Goal: Task Accomplishment & Management: Manage account settings

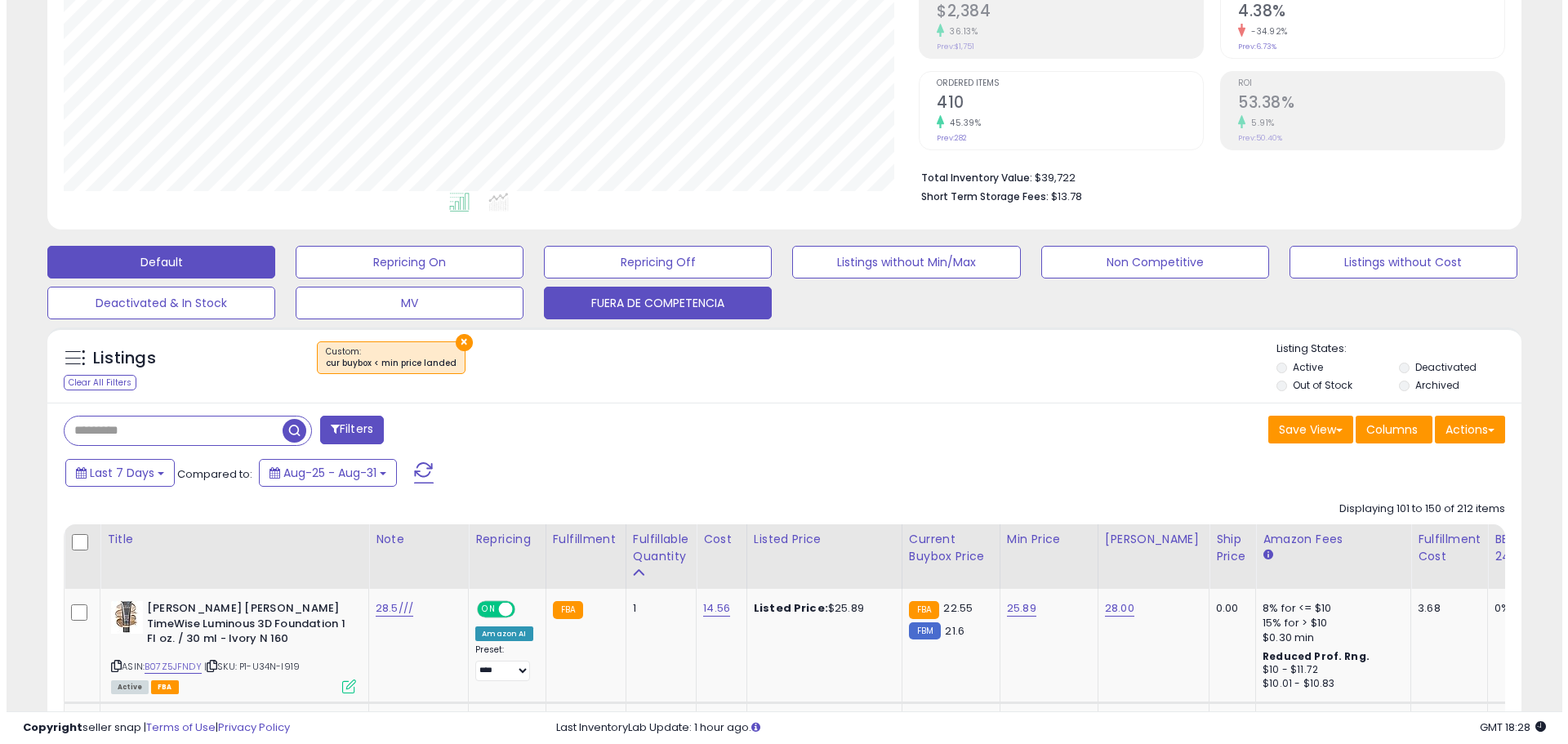
scroll to position [335, 855]
click at [202, 265] on button "Default" at bounding box center [154, 262] width 228 height 33
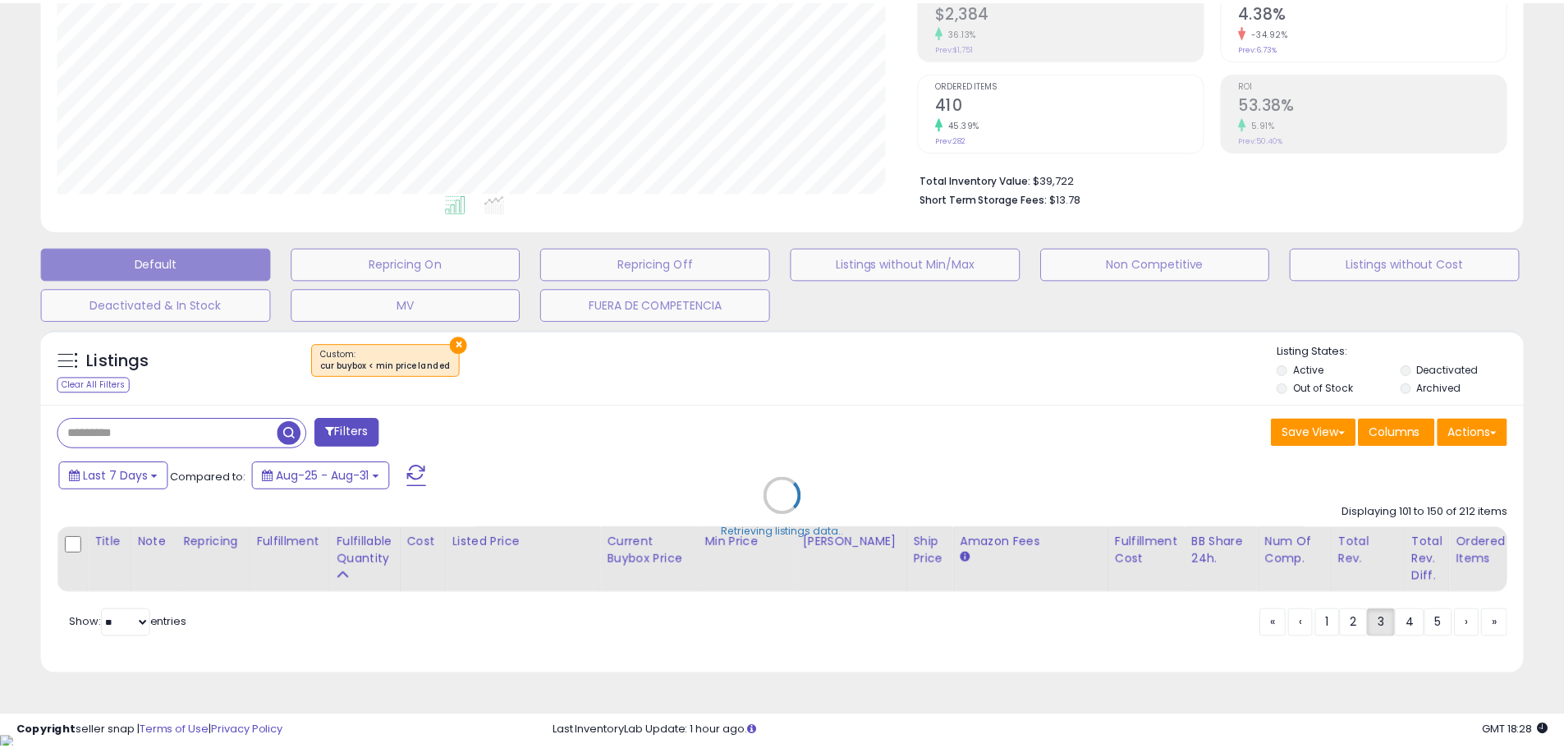
scroll to position [337, 867]
click at [94, 432] on div "Retrieving listings data.." at bounding box center [788, 507] width 1519 height 373
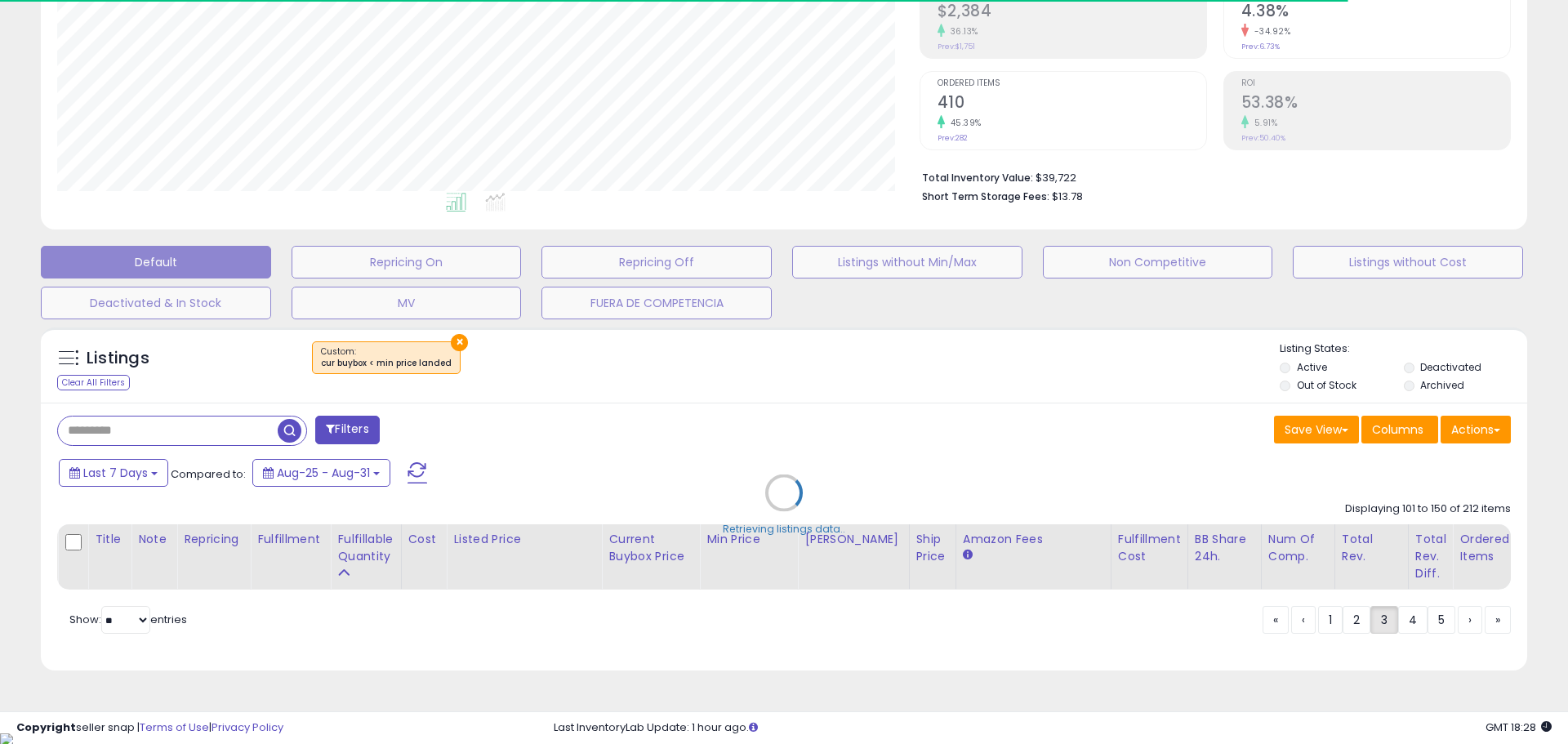
select select "**"
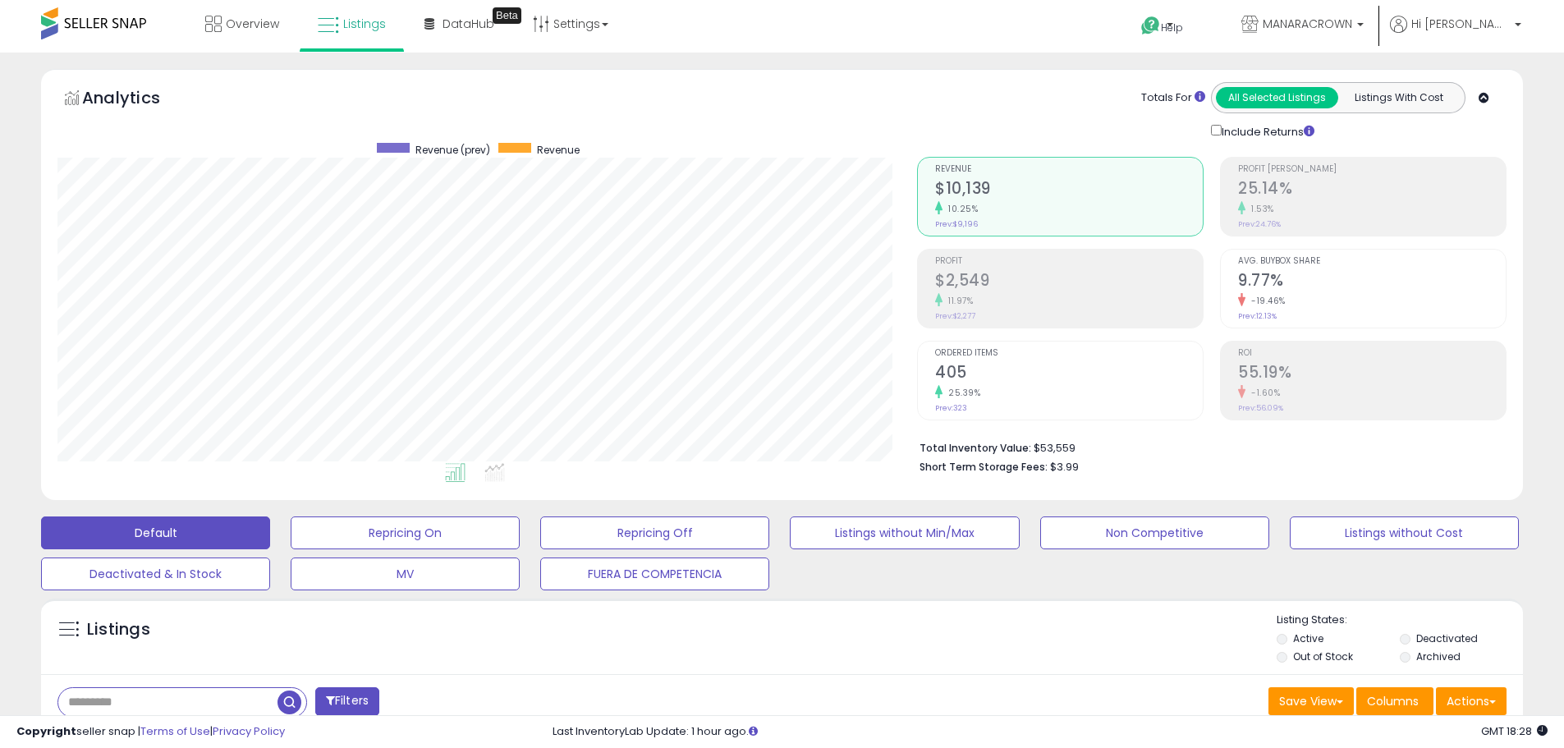
scroll to position [0, 0]
click at [254, 32] on span "Overview" at bounding box center [252, 24] width 53 height 16
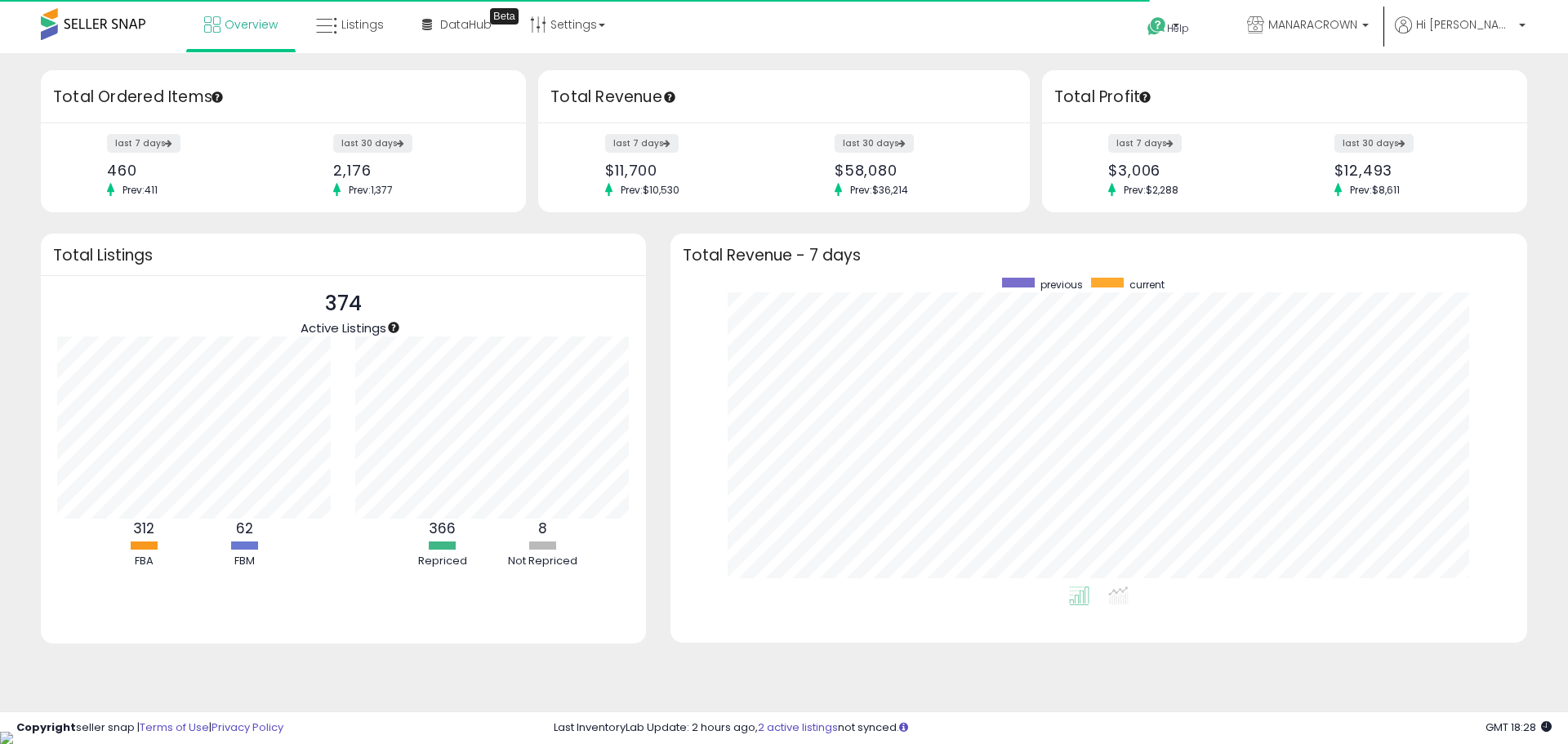
scroll to position [163, 298]
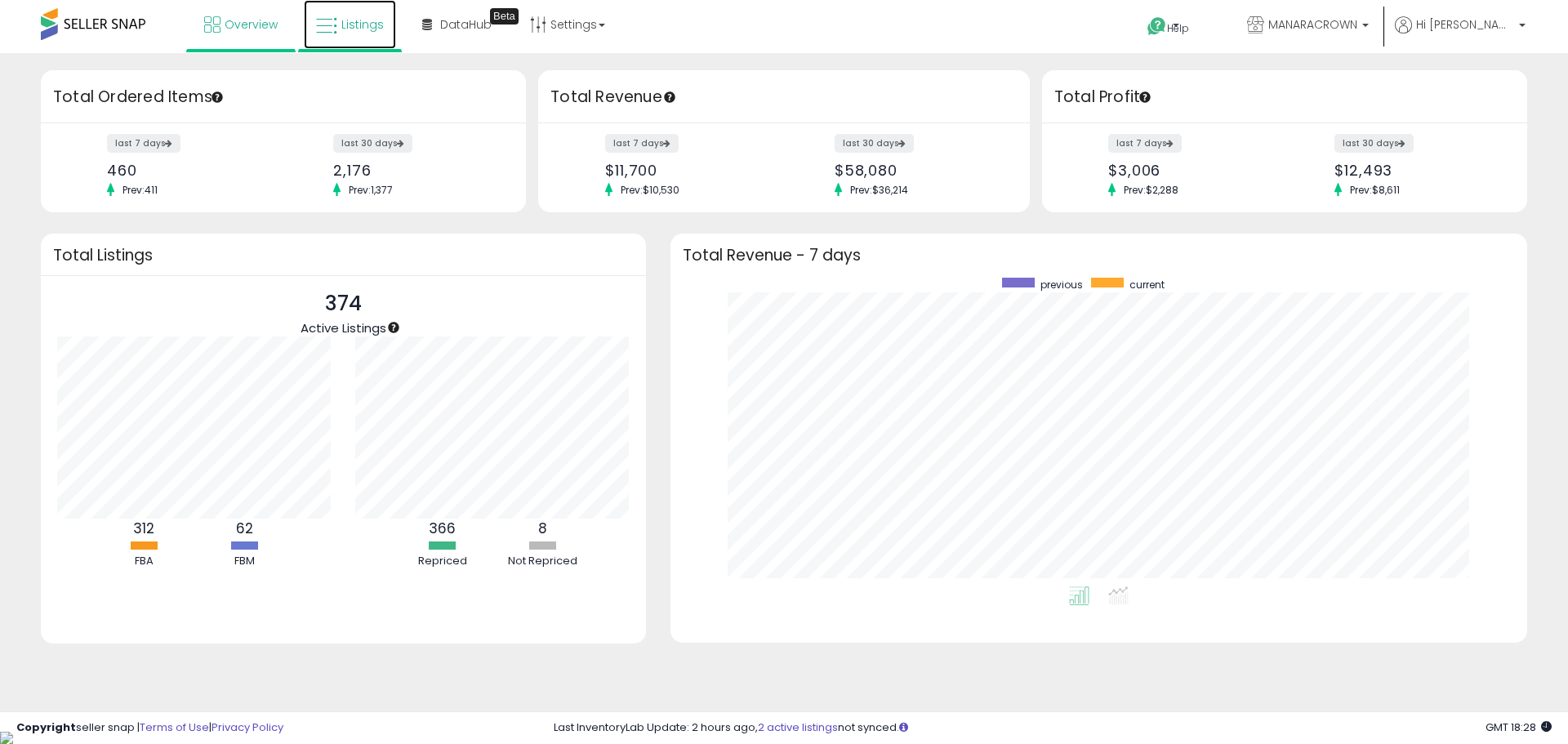
click at [330, 29] on icon at bounding box center [326, 26] width 21 height 21
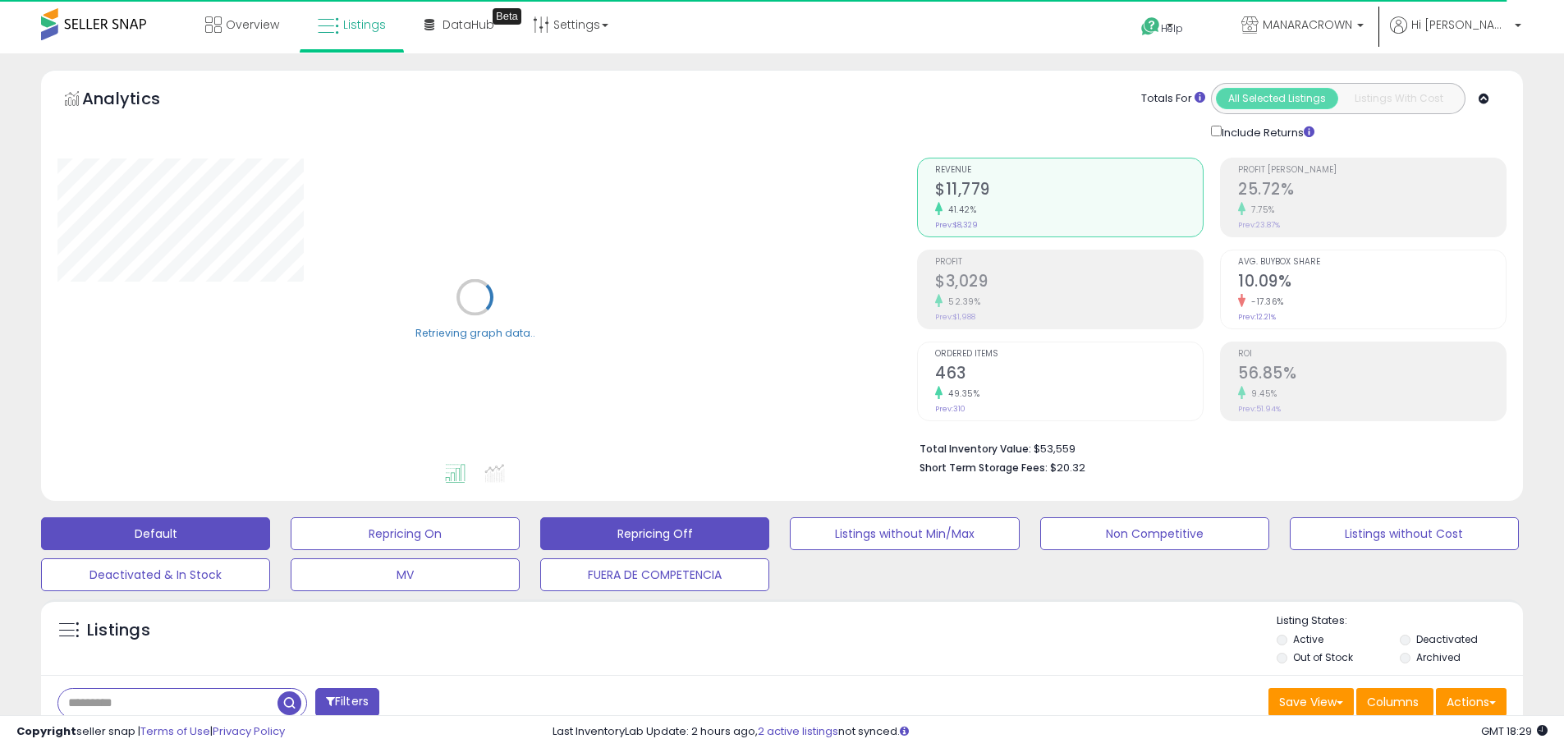
click at [716, 535] on button "Repricing Off" at bounding box center [654, 533] width 229 height 33
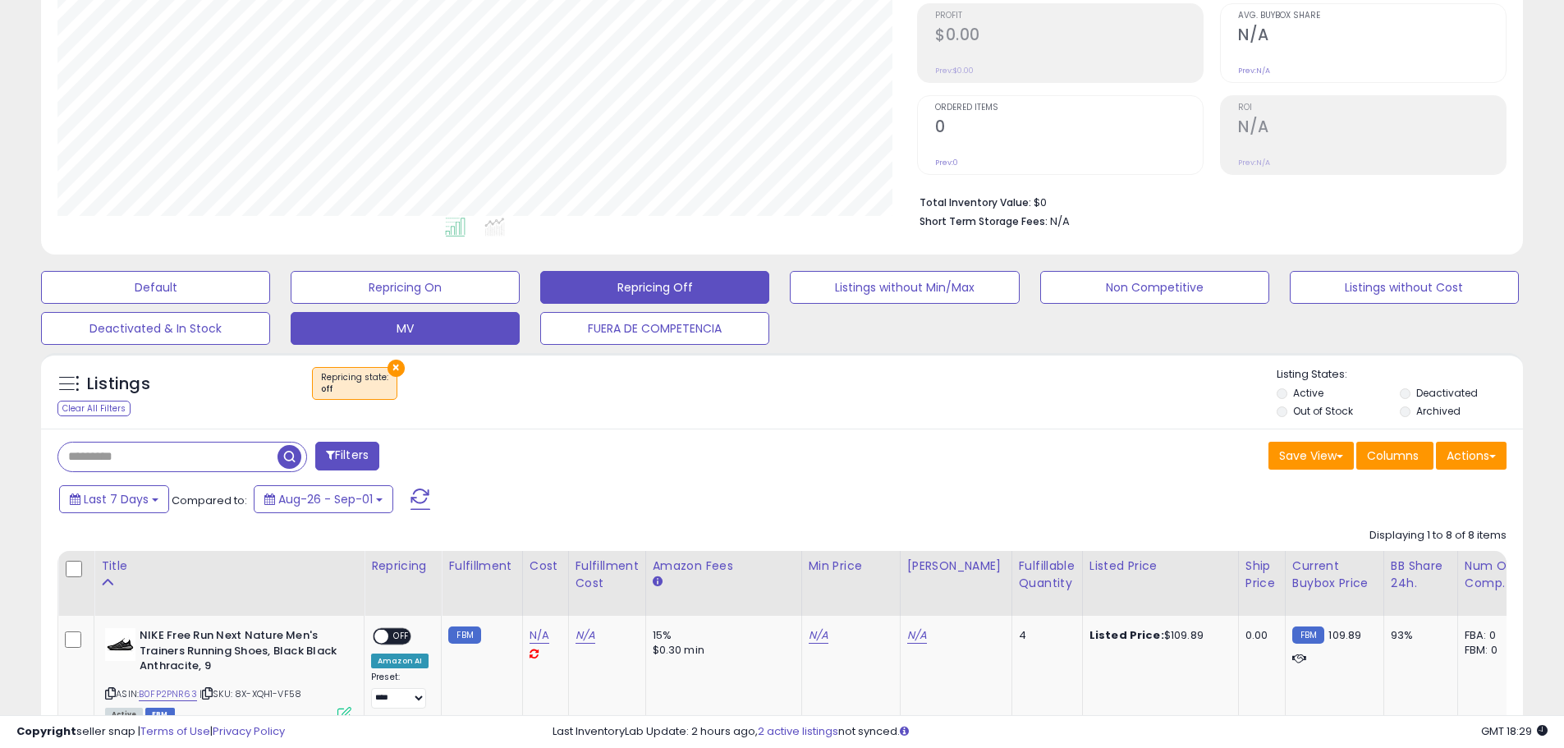
scroll to position [410, 0]
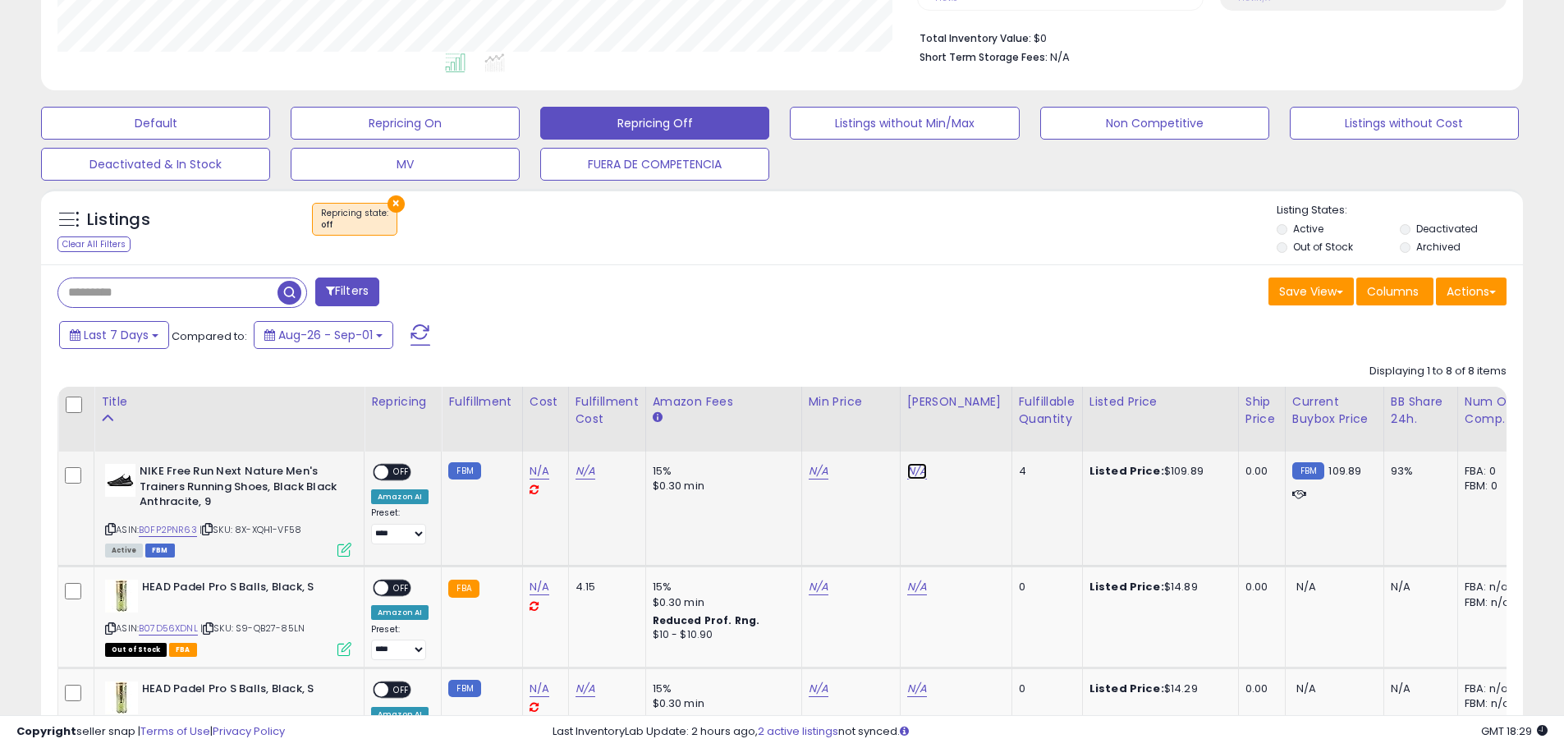
click at [914, 475] on link "N/A" at bounding box center [917, 471] width 20 height 16
click at [857, 436] on input "number" at bounding box center [864, 431] width 146 height 28
type input "******"
click button "submit" at bounding box center [957, 429] width 28 height 25
click at [801, 475] on td "N/A" at bounding box center [850, 508] width 98 height 115
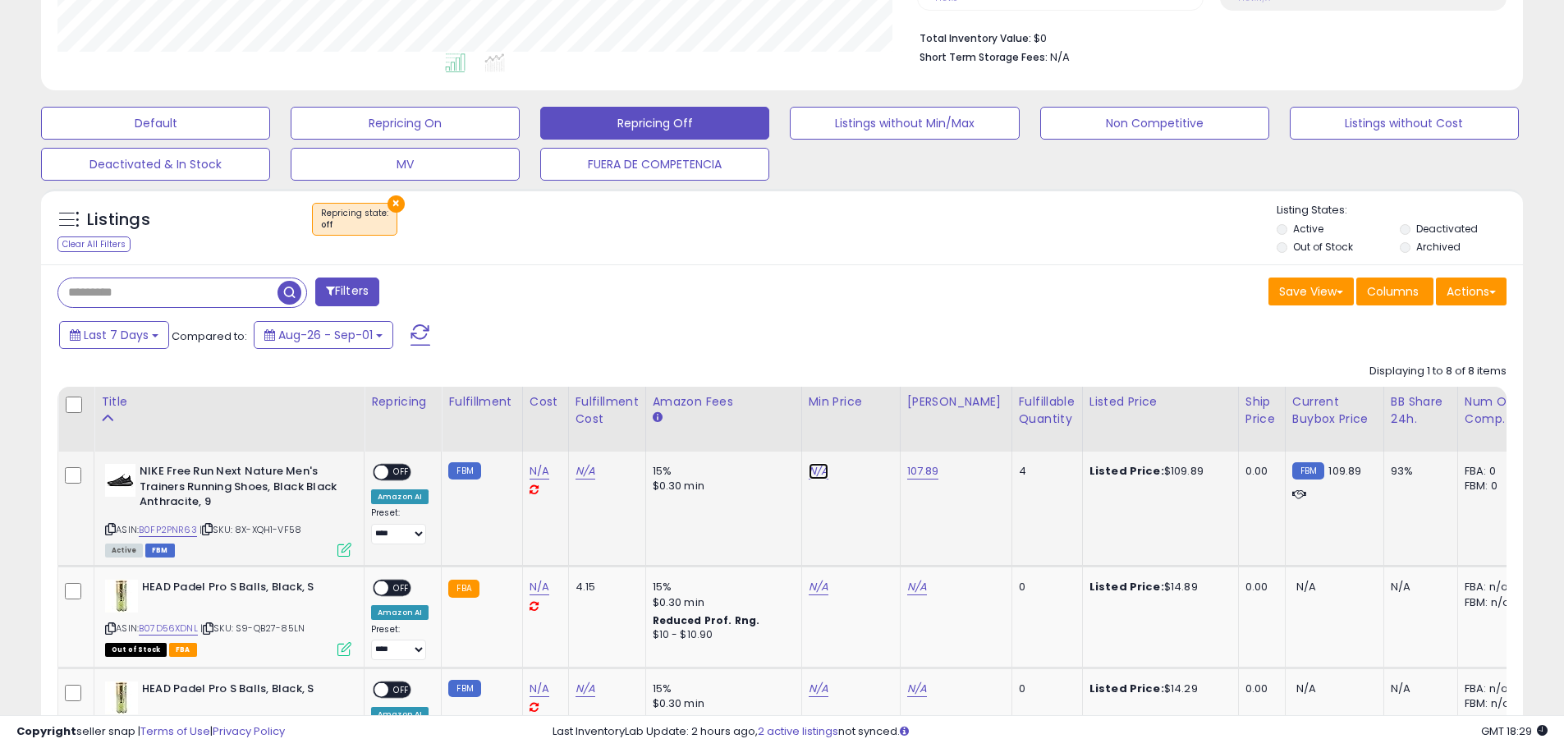
click at [810, 472] on link "N/A" at bounding box center [819, 471] width 20 height 16
type input "******"
click button "submit" at bounding box center [859, 429] width 28 height 25
click at [909, 469] on link "107.89" at bounding box center [923, 471] width 32 height 16
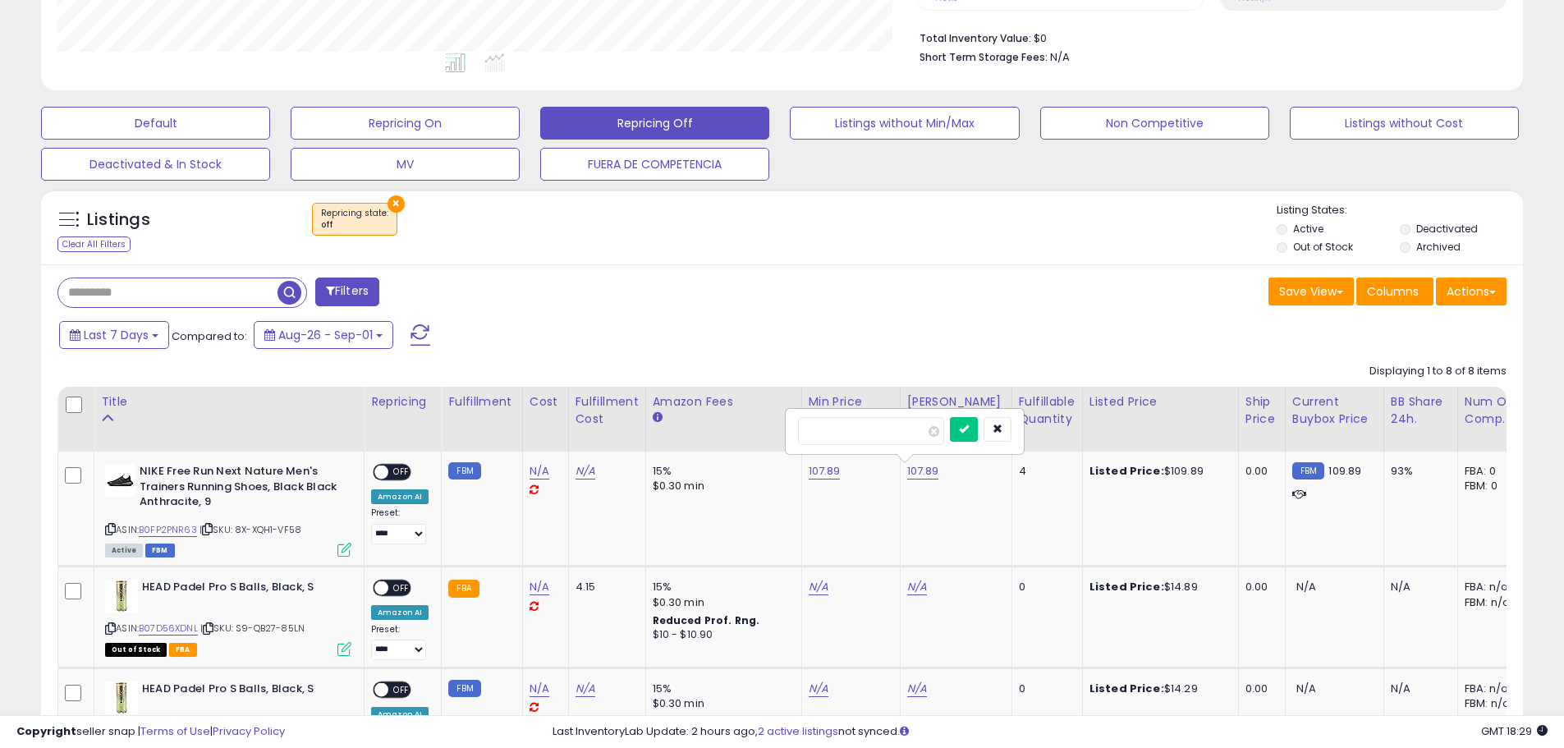
type input "******"
click button "submit" at bounding box center [964, 429] width 28 height 25
click at [373, 471] on span "ON" at bounding box center [365, 472] width 21 height 14
click at [392, 468] on span "OFF" at bounding box center [401, 472] width 26 height 14
click at [418, 326] on span at bounding box center [420, 334] width 20 height 21
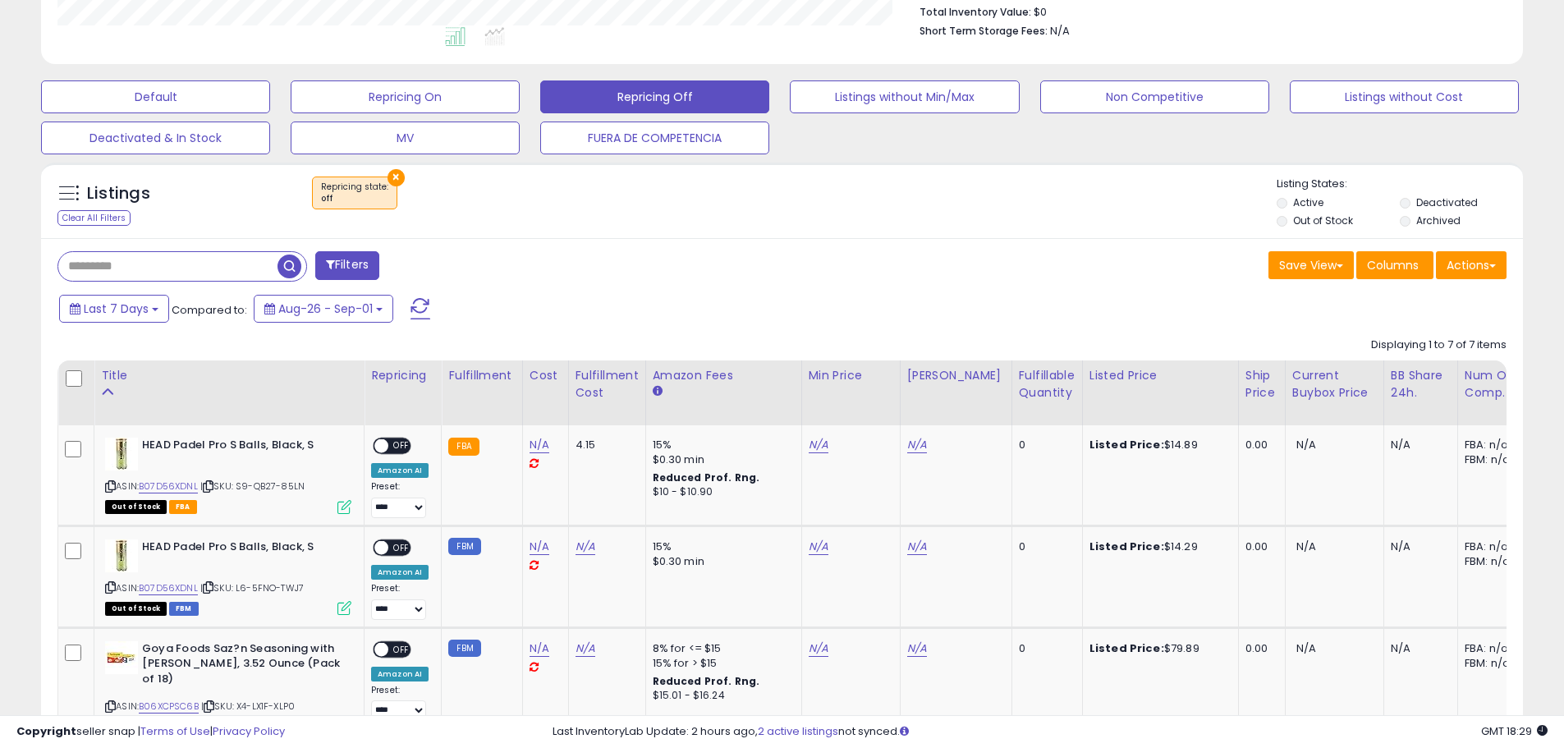
scroll to position [418, 0]
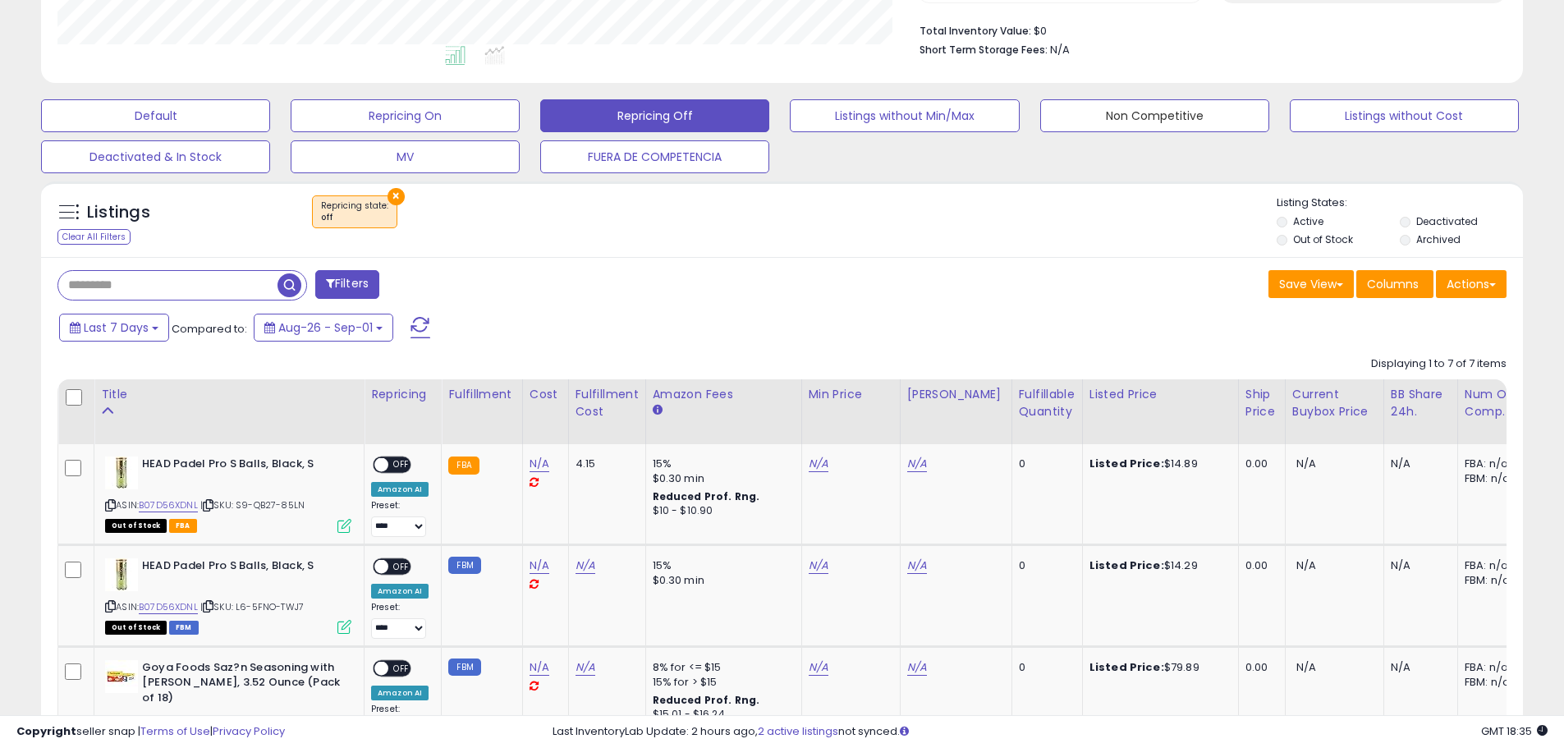
click at [1106, 119] on button "Non Competitive" at bounding box center [1154, 115] width 229 height 33
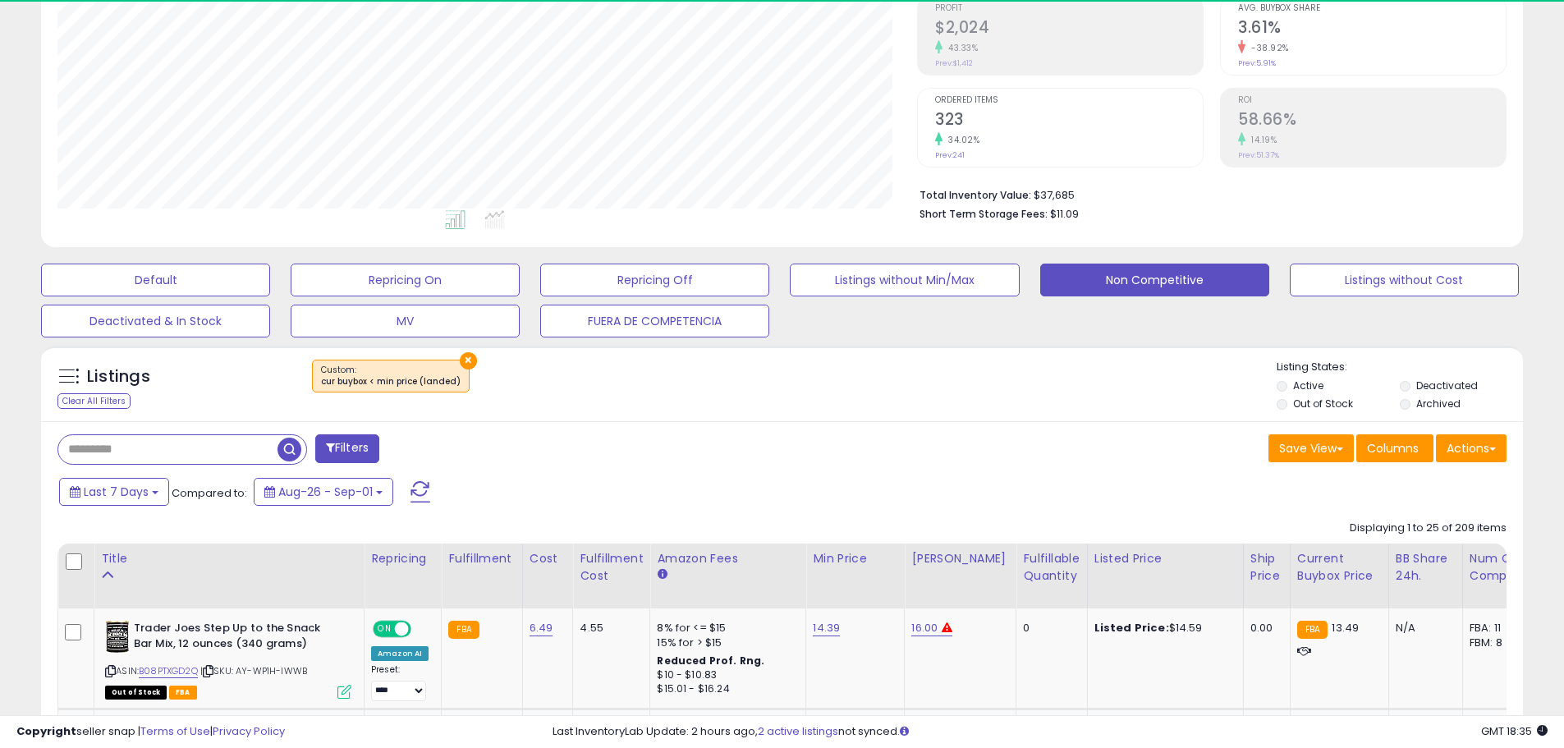
scroll to position [337, 859]
